Goal: Task Accomplishment & Management: Use online tool/utility

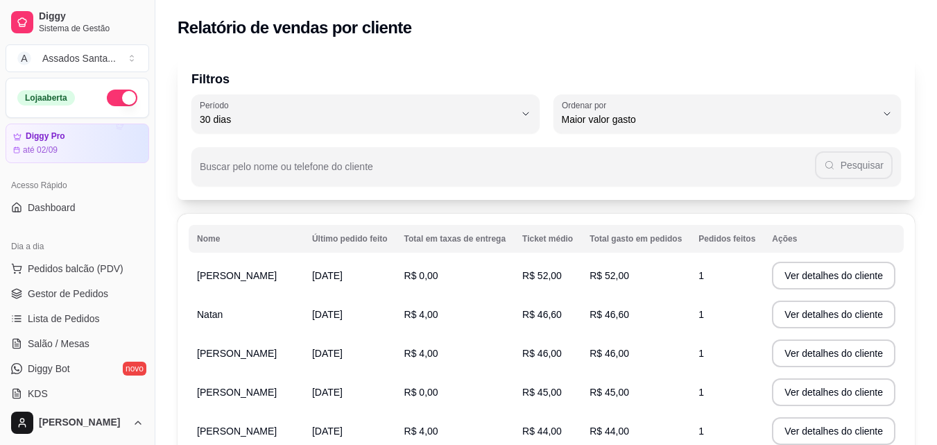
select select "30"
select select "HIGHEST_TOTAL_SPENT_WITH_ORDERS"
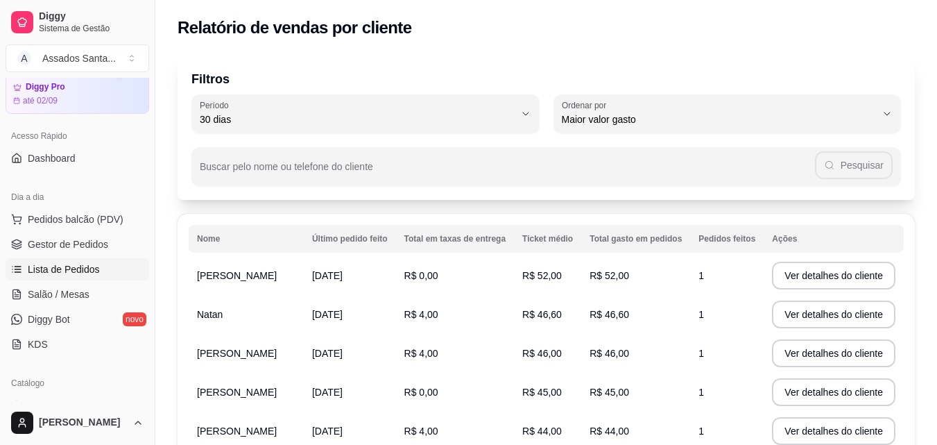
scroll to position [69, 0]
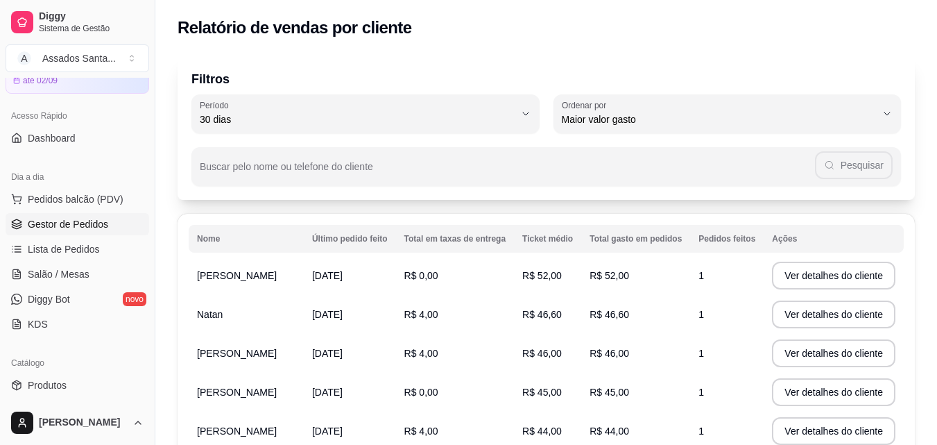
click at [96, 223] on span "Gestor de Pedidos" at bounding box center [68, 224] width 80 height 14
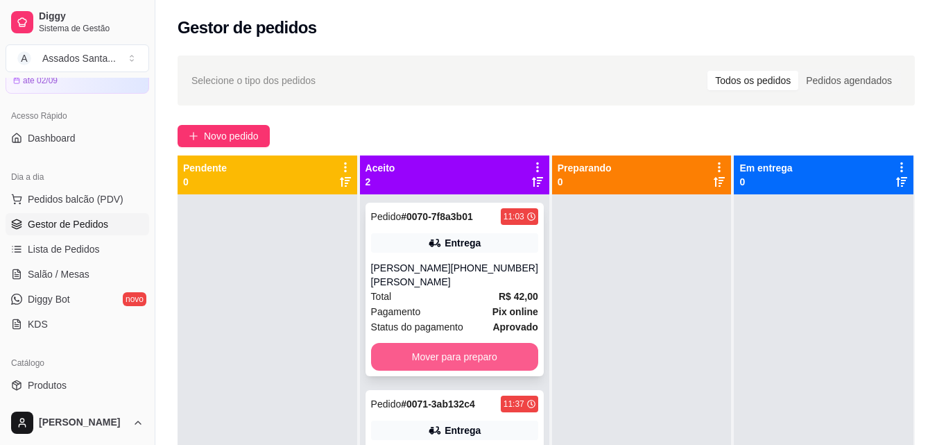
click at [472, 343] on button "Mover para preparo" at bounding box center [454, 357] width 167 height 28
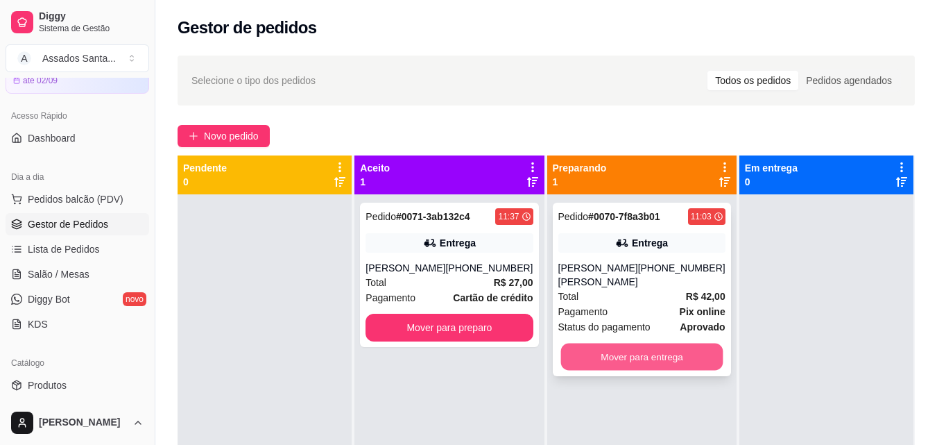
click at [630, 345] on button "Mover para entrega" at bounding box center [642, 356] width 162 height 27
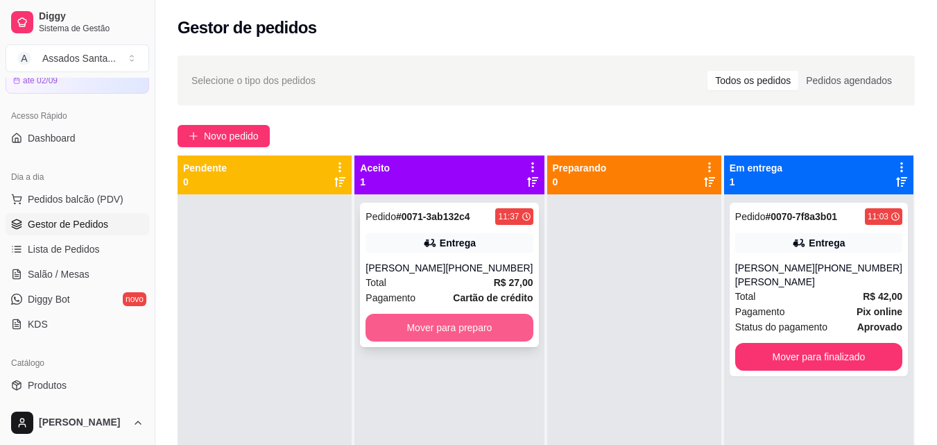
click at [493, 328] on button "Mover para preparo" at bounding box center [449, 328] width 167 height 28
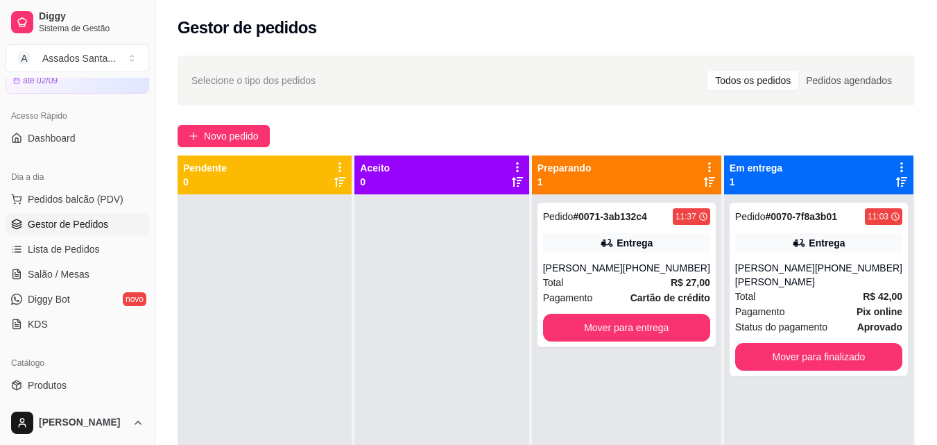
drag, startPoint x: 522, startPoint y: 383, endPoint x: 509, endPoint y: 380, distance: 14.1
click at [518, 383] on div at bounding box center [441, 416] width 174 height 445
click at [635, 130] on div "Novo pedido" at bounding box center [546, 136] width 737 height 22
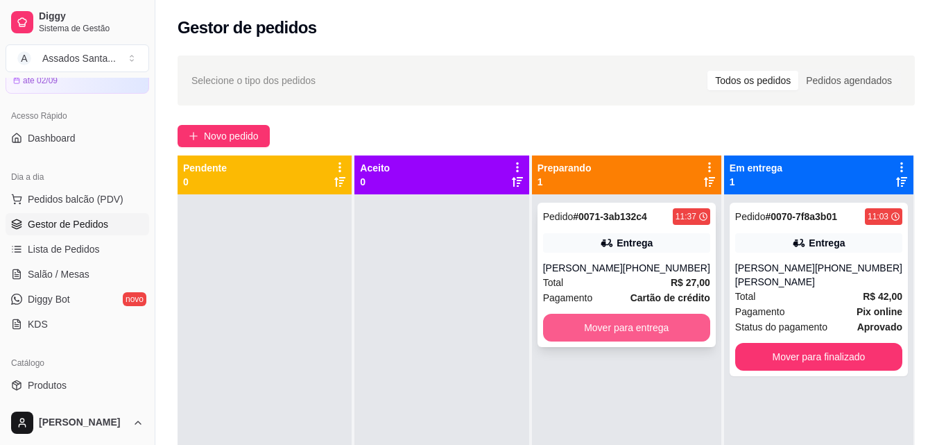
click at [672, 325] on button "Mover para entrega" at bounding box center [626, 328] width 167 height 28
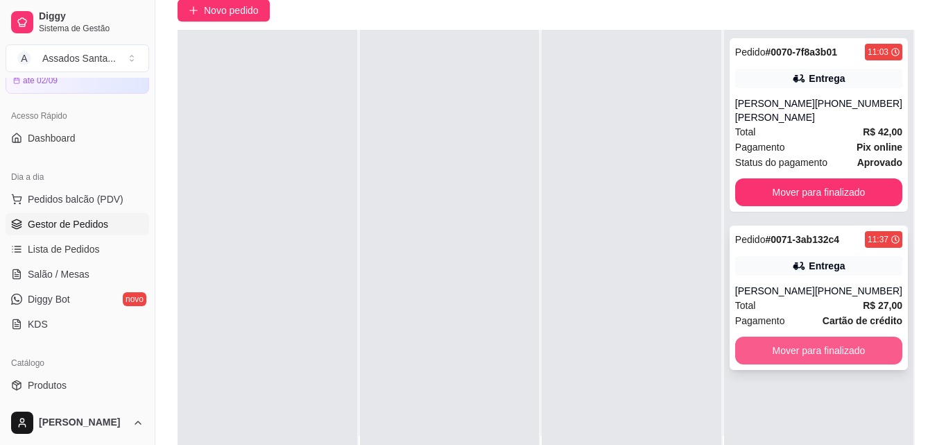
scroll to position [208, 0]
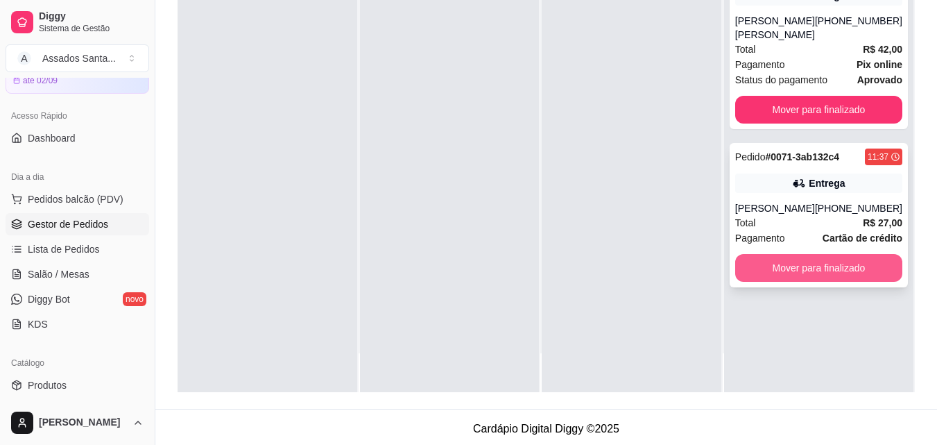
click at [815, 256] on button "Mover para finalizado" at bounding box center [818, 268] width 167 height 28
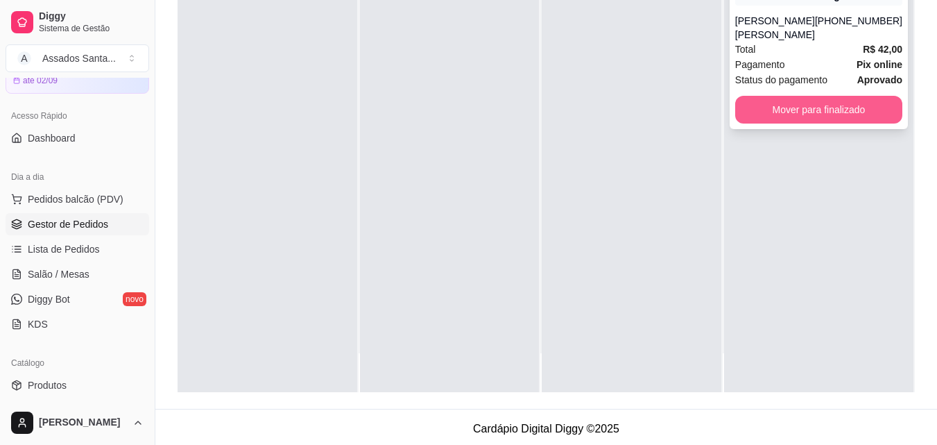
click at [816, 99] on button "Mover para finalizado" at bounding box center [818, 110] width 167 height 28
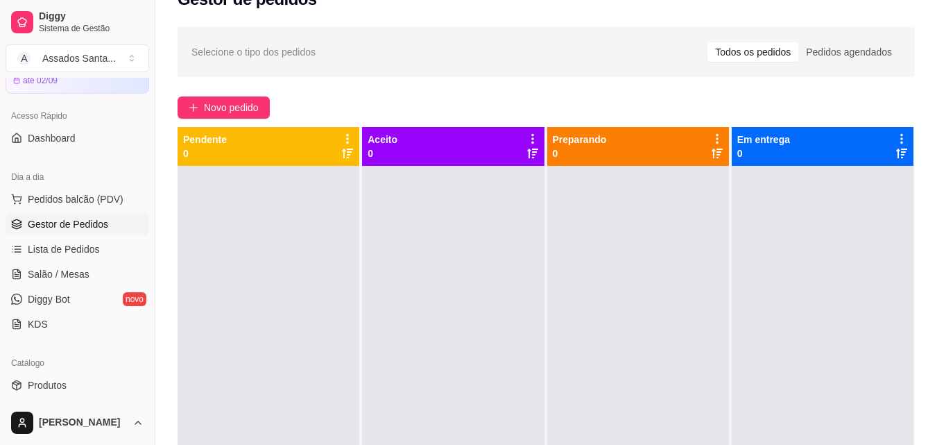
scroll to position [0, 0]
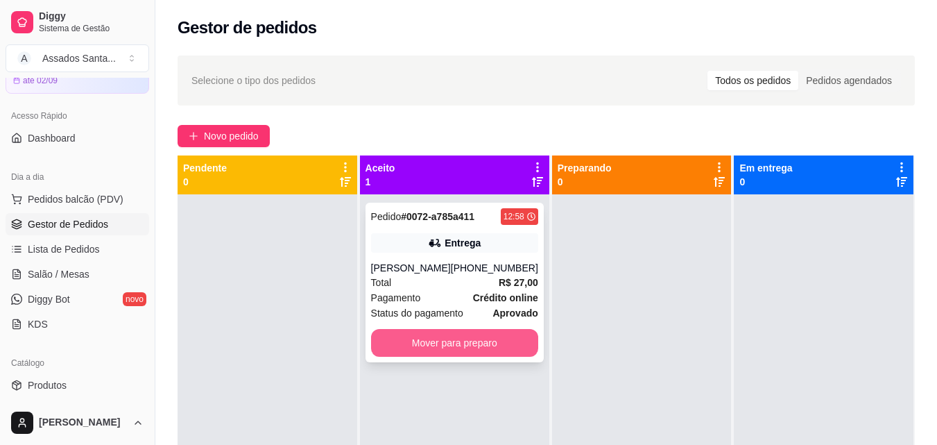
click at [442, 339] on button "Mover para preparo" at bounding box center [454, 343] width 167 height 28
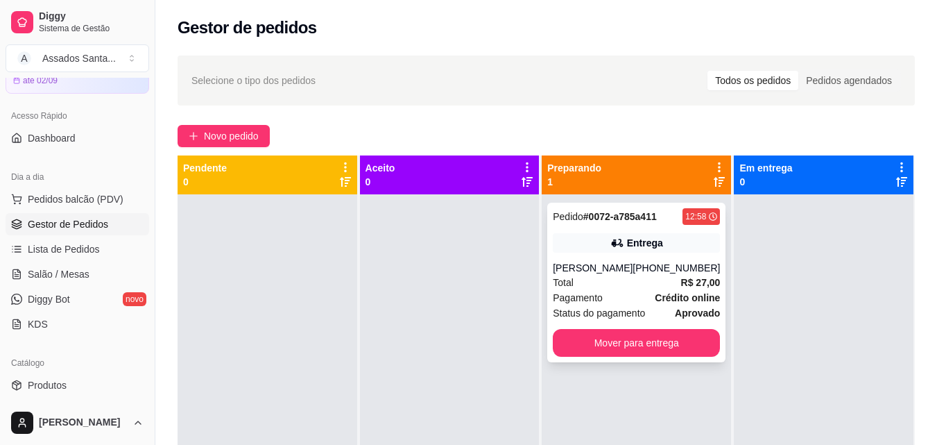
click at [601, 247] on div "Entrega" at bounding box center [636, 242] width 167 height 19
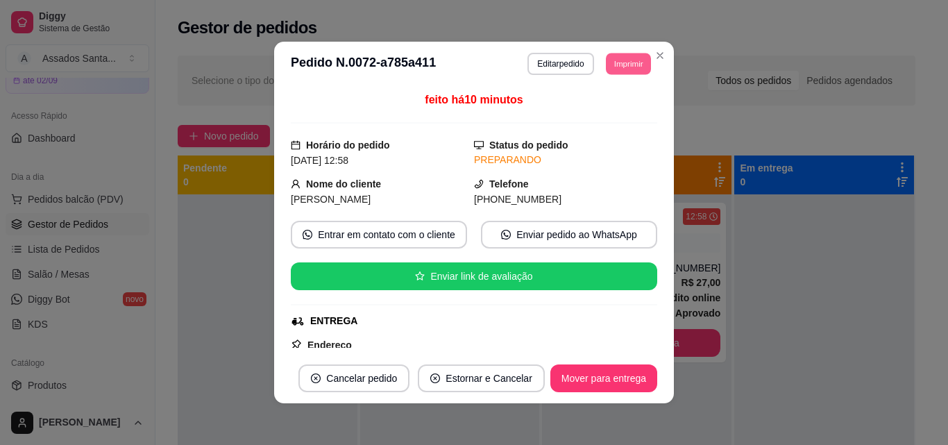
click at [614, 66] on button "Imprimir" at bounding box center [628, 64] width 45 height 22
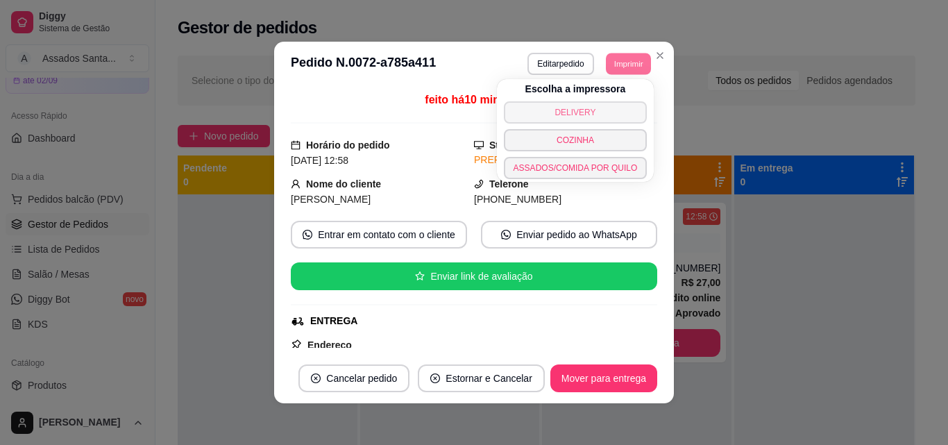
click at [576, 108] on button "DELIVERY" at bounding box center [576, 112] width 144 height 22
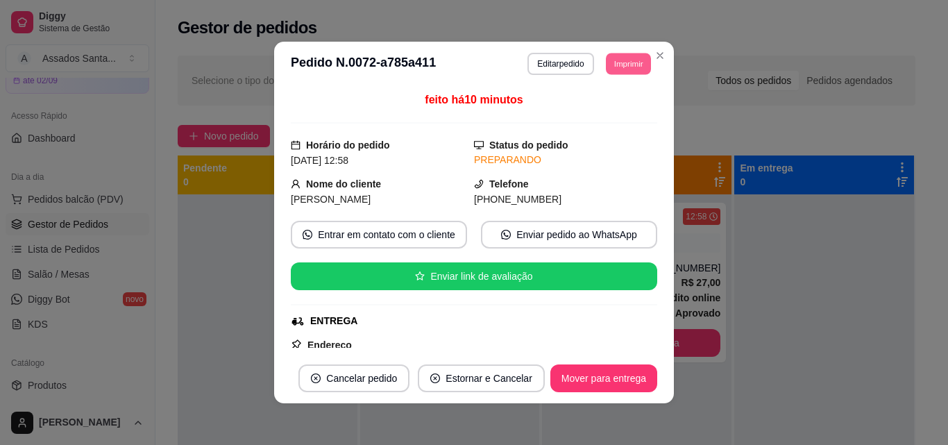
click at [622, 64] on button "Imprimir" at bounding box center [628, 64] width 45 height 22
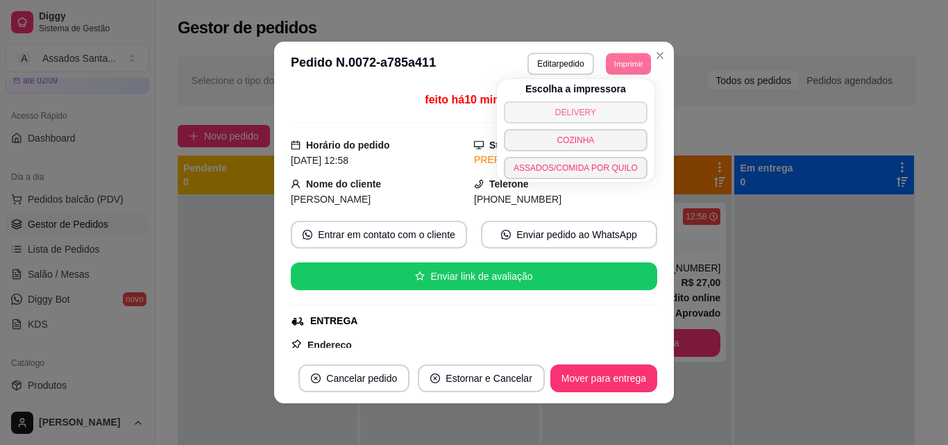
click at [571, 113] on button "DELIVERY" at bounding box center [576, 112] width 144 height 22
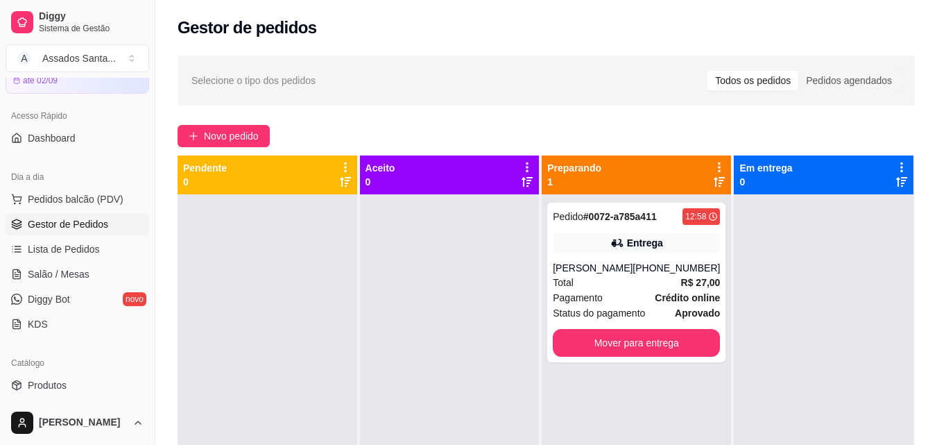
click at [248, 14] on div "Gestor de pedidos" at bounding box center [546, 23] width 782 height 47
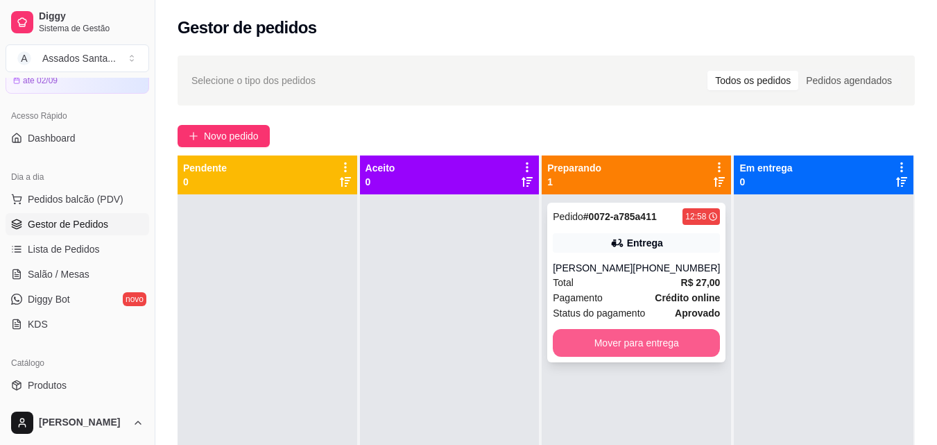
click at [620, 345] on button "Mover para entrega" at bounding box center [636, 343] width 167 height 28
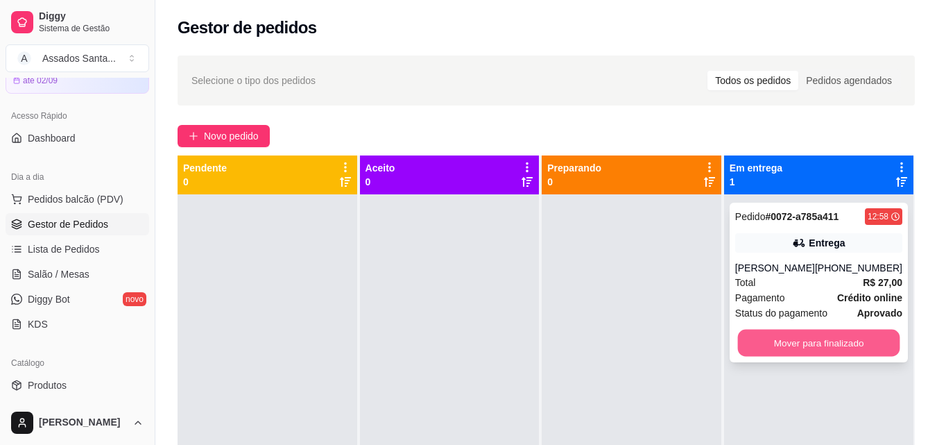
click at [803, 340] on button "Mover para finalizado" at bounding box center [818, 343] width 162 height 27
